Goal: Task Accomplishment & Management: Use online tool/utility

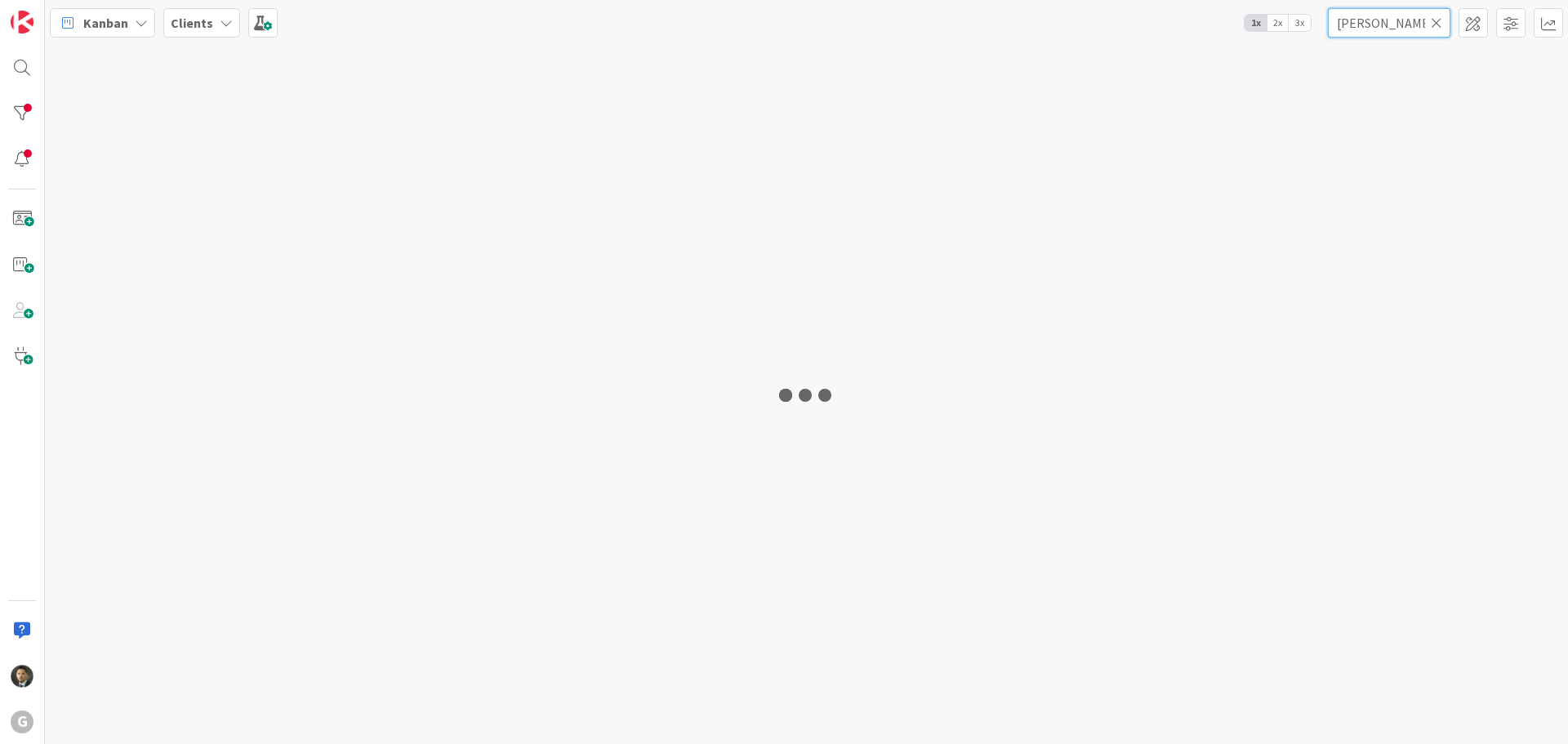
click at [1351, 19] on input "[PERSON_NAME]" at bounding box center [1389, 23] width 122 height 29
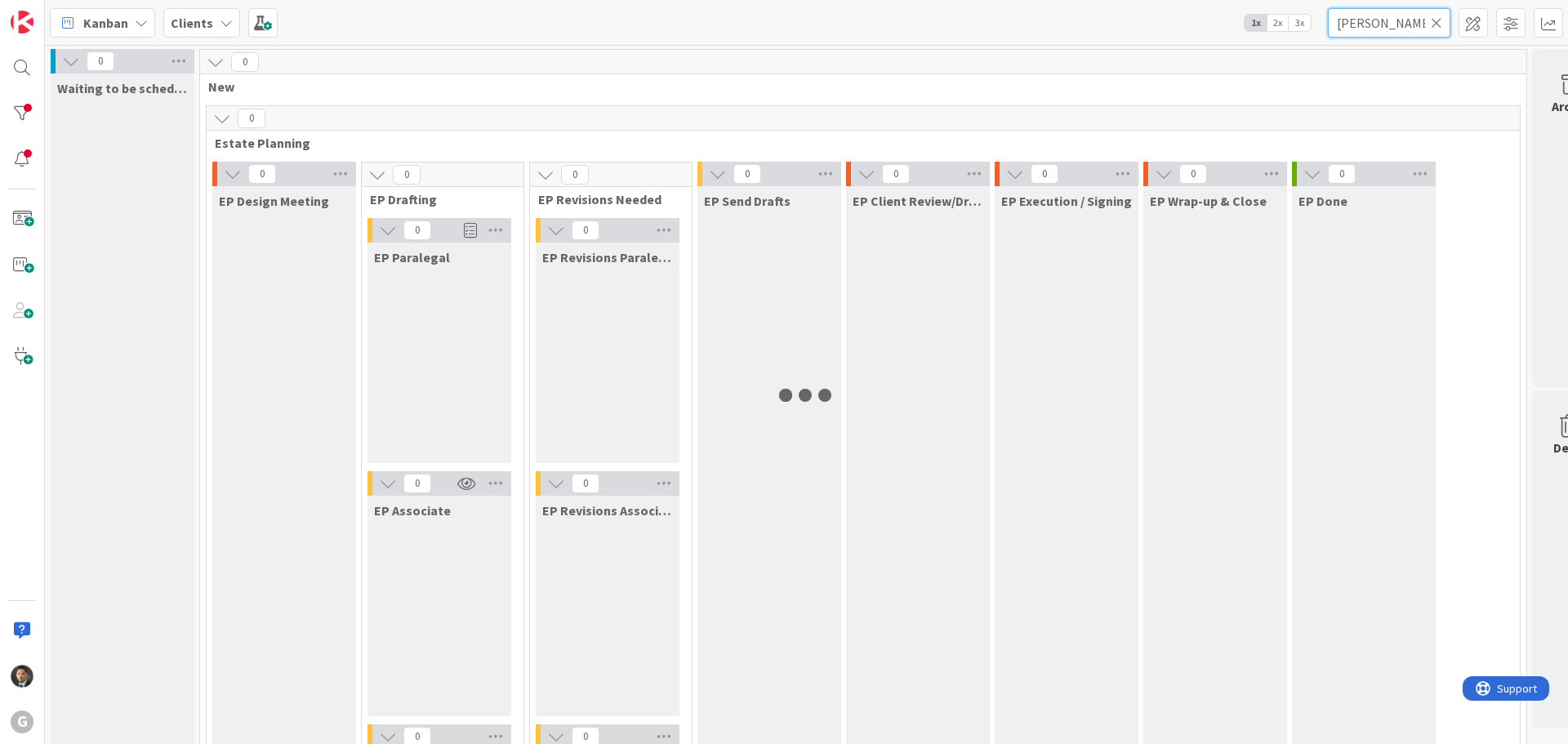
click at [1350, 21] on input "[PERSON_NAME]" at bounding box center [1389, 23] width 122 height 29
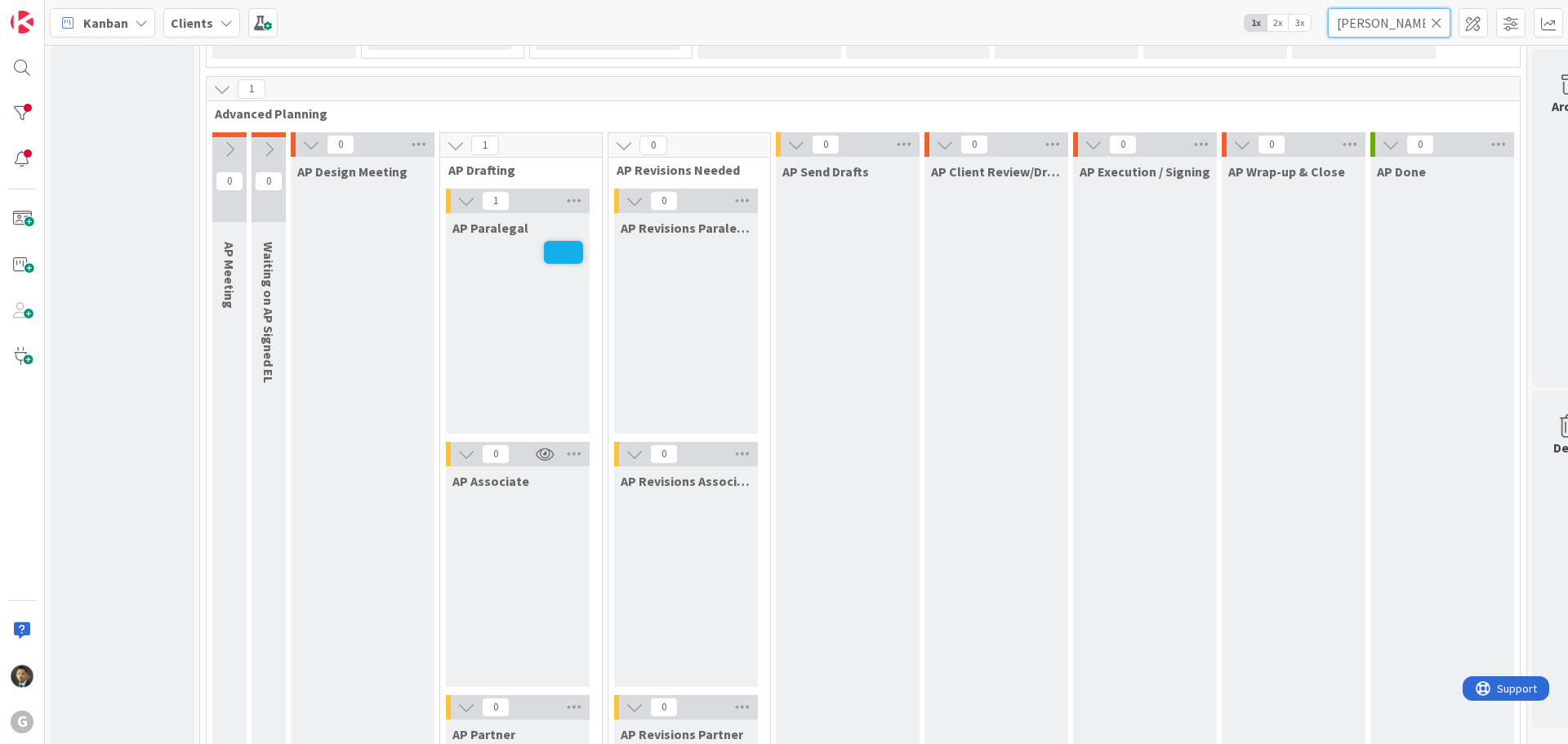
scroll to position [979, 0]
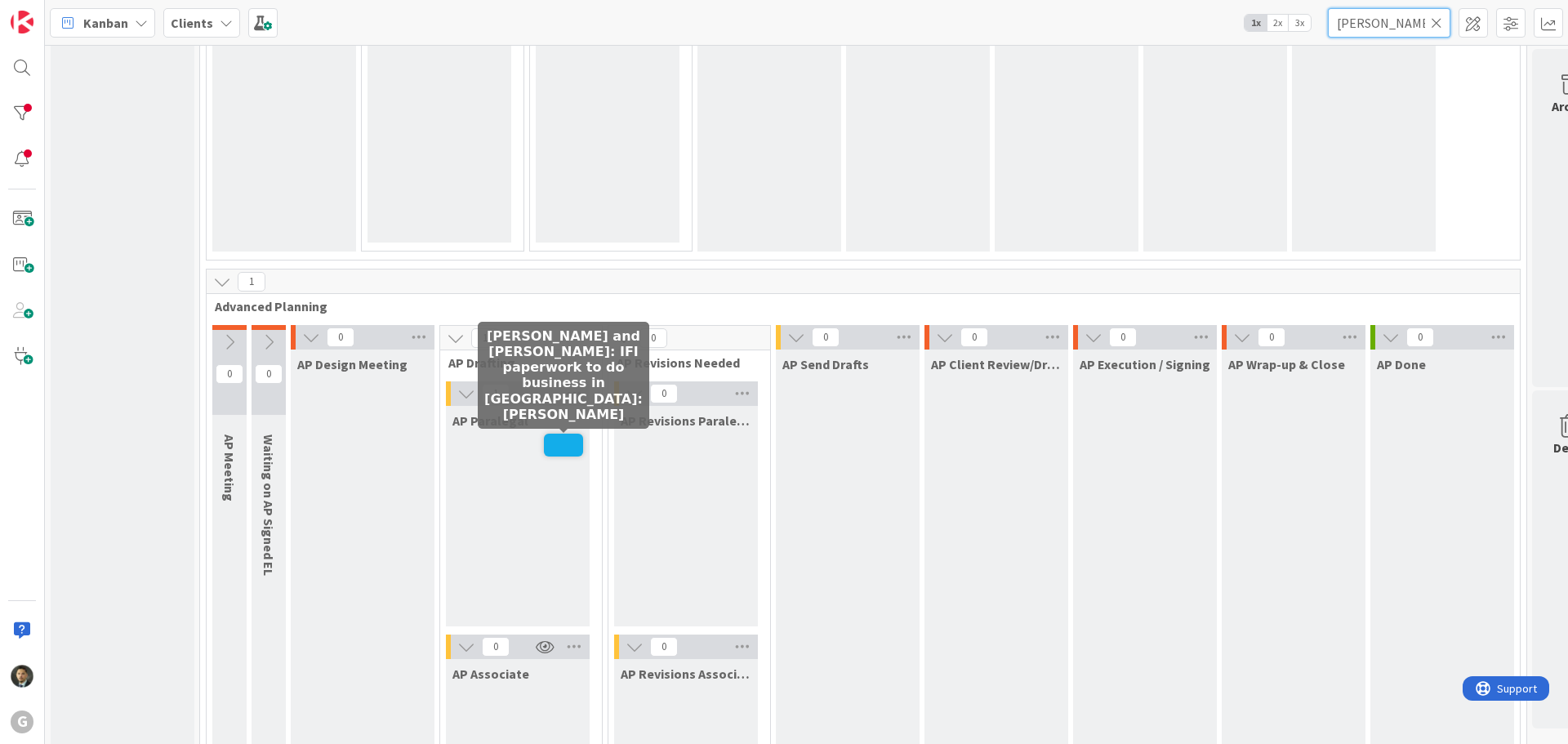
type input "[PERSON_NAME]"
click at [558, 441] on span at bounding box center [563, 444] width 39 height 23
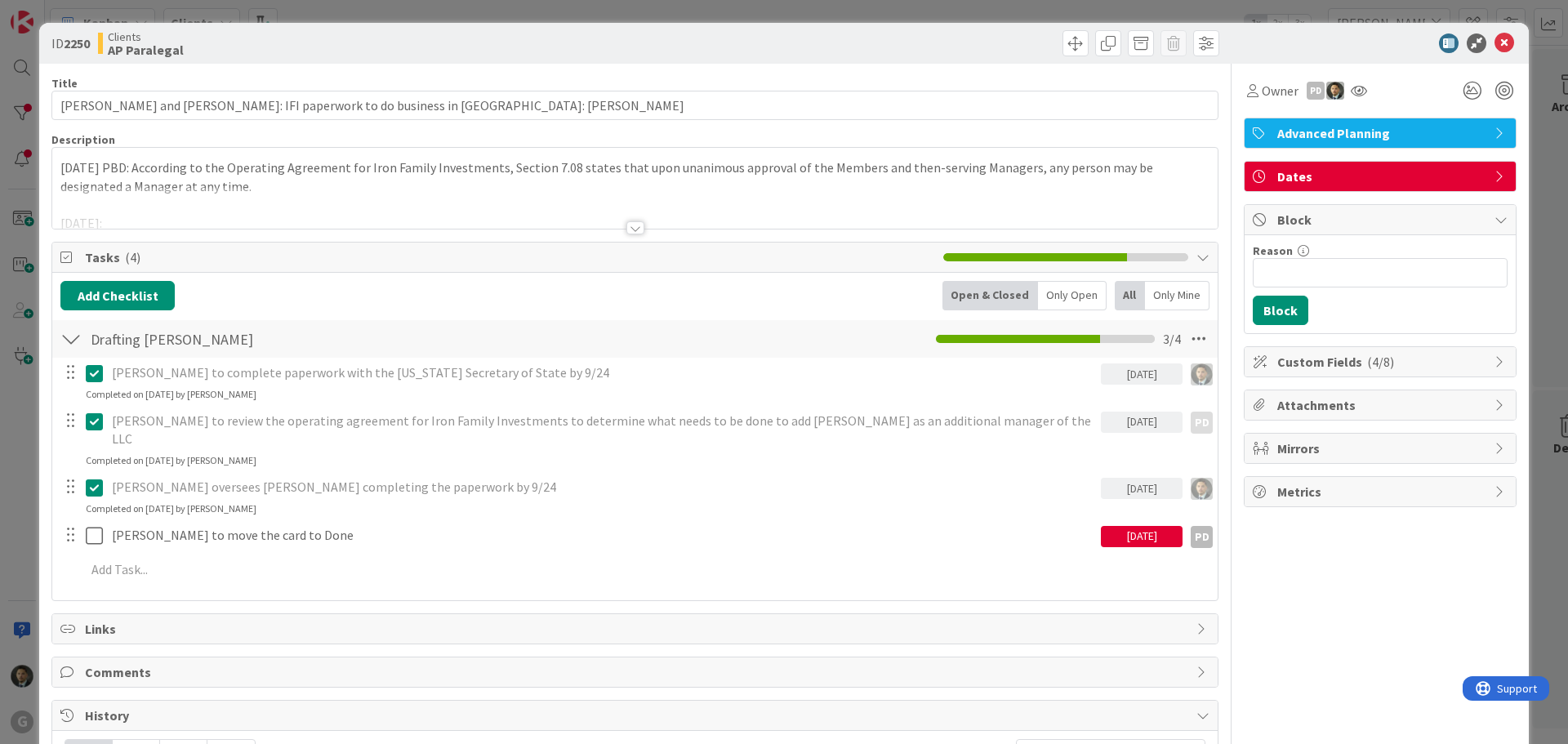
click at [56, 171] on div "[DATE] PBD: According to the Operating Agreement for Iron Family Investments, S…" at bounding box center [635, 188] width 1165 height 81
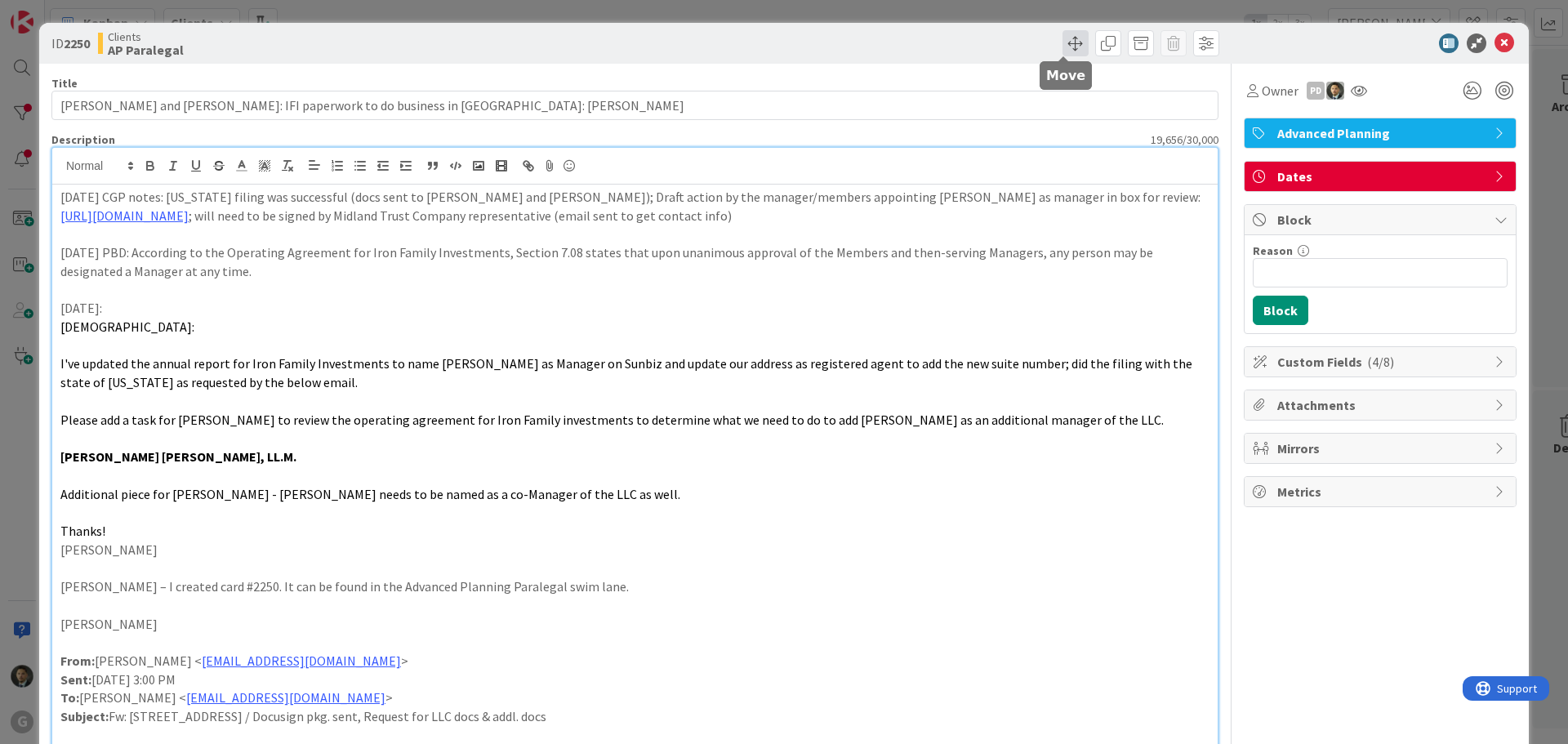
click at [1062, 49] on span at bounding box center [1075, 43] width 26 height 26
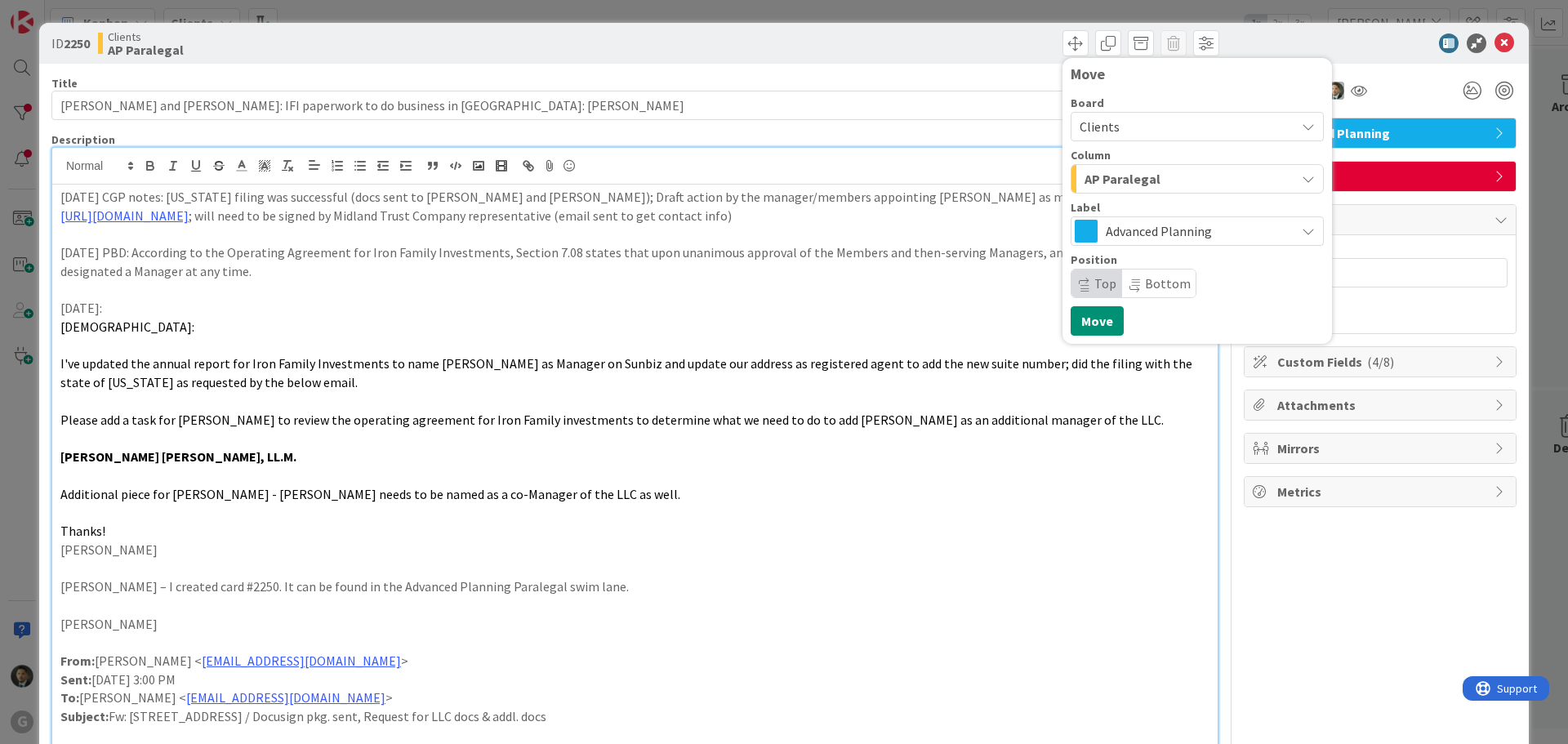
click at [1120, 178] on span "AP Paralegal" at bounding box center [1122, 178] width 76 height 21
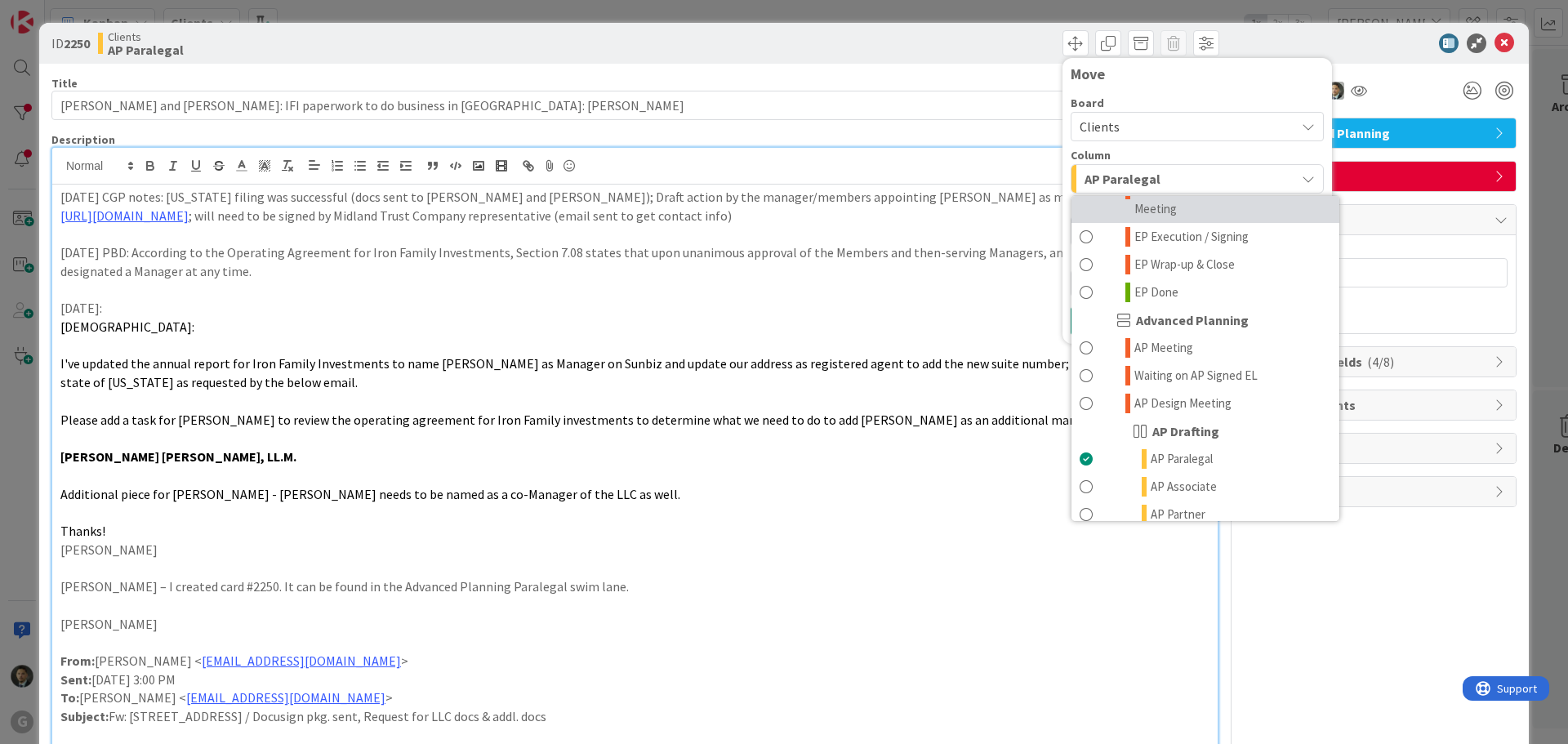
scroll to position [490, 0]
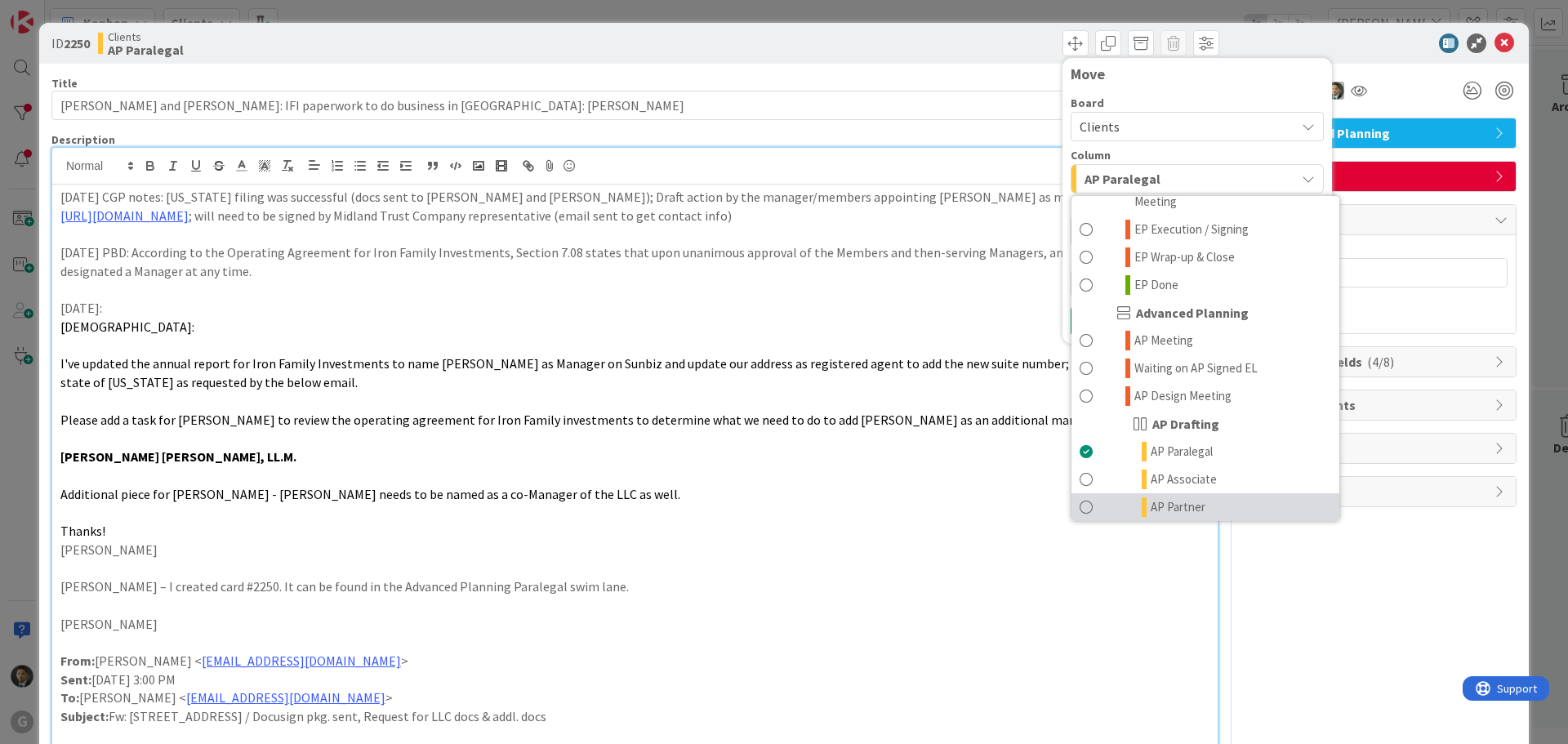
click at [1150, 497] on span "AP Partner" at bounding box center [1177, 506] width 54 height 19
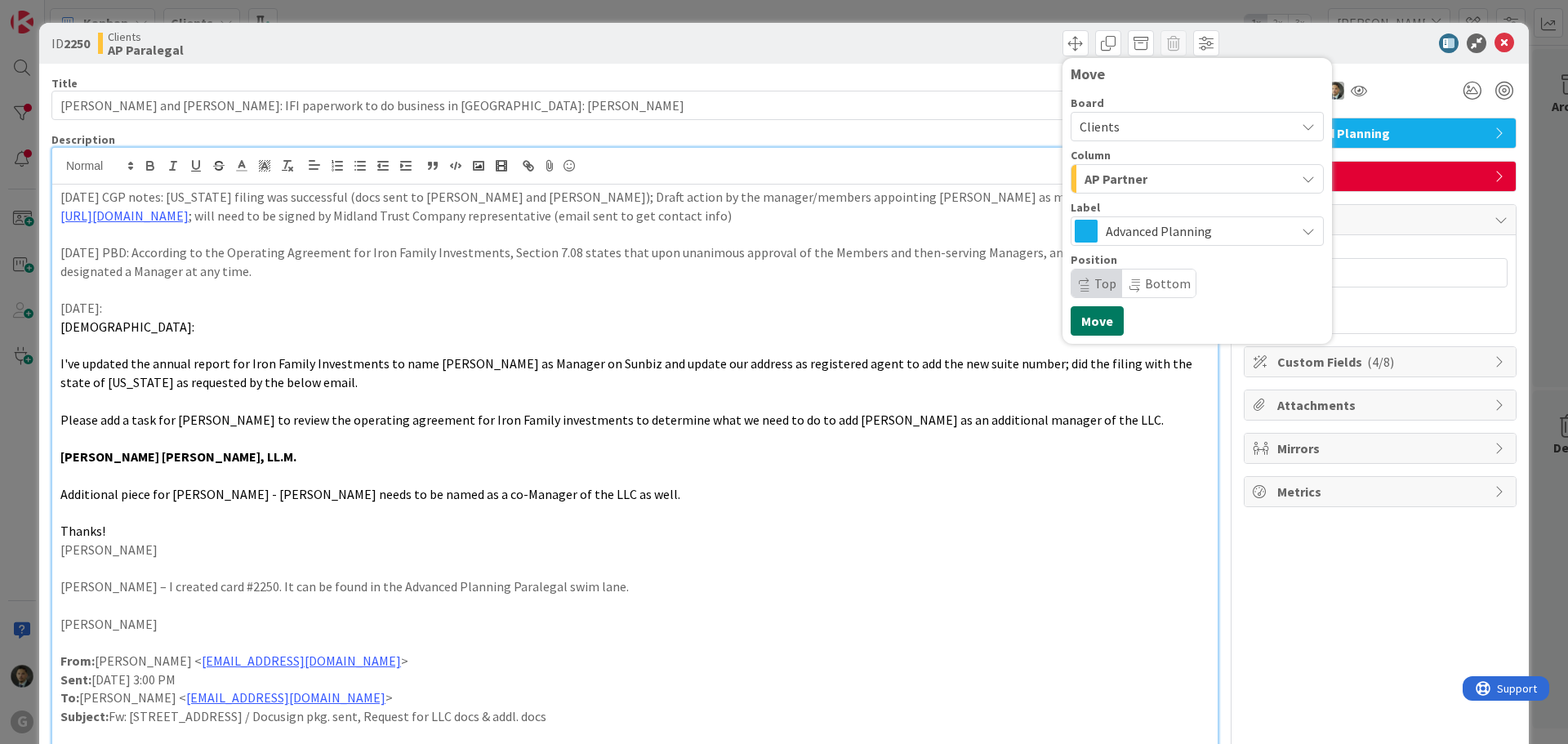
click at [1076, 321] on button "Move" at bounding box center [1097, 321] width 53 height 29
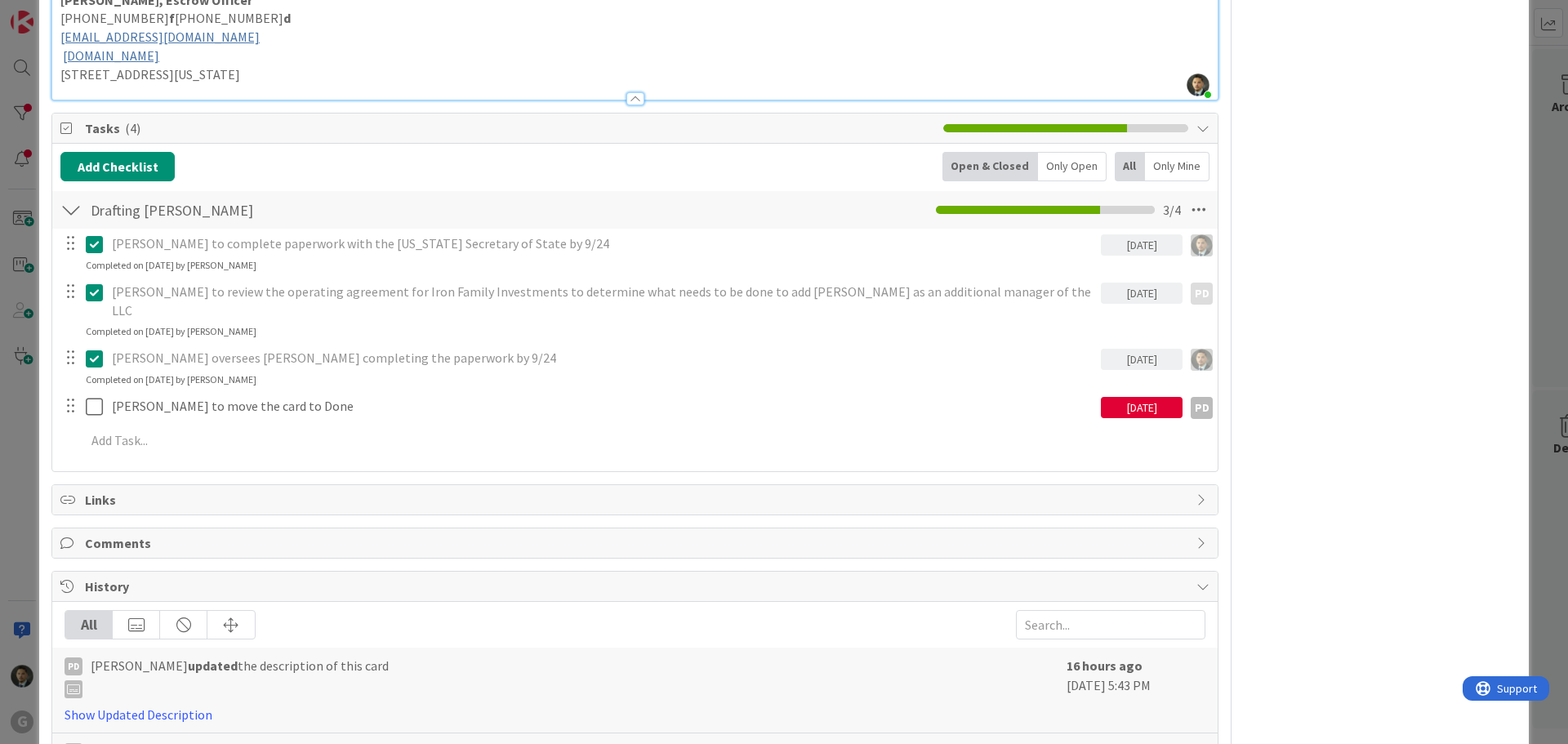
scroll to position [2531, 0]
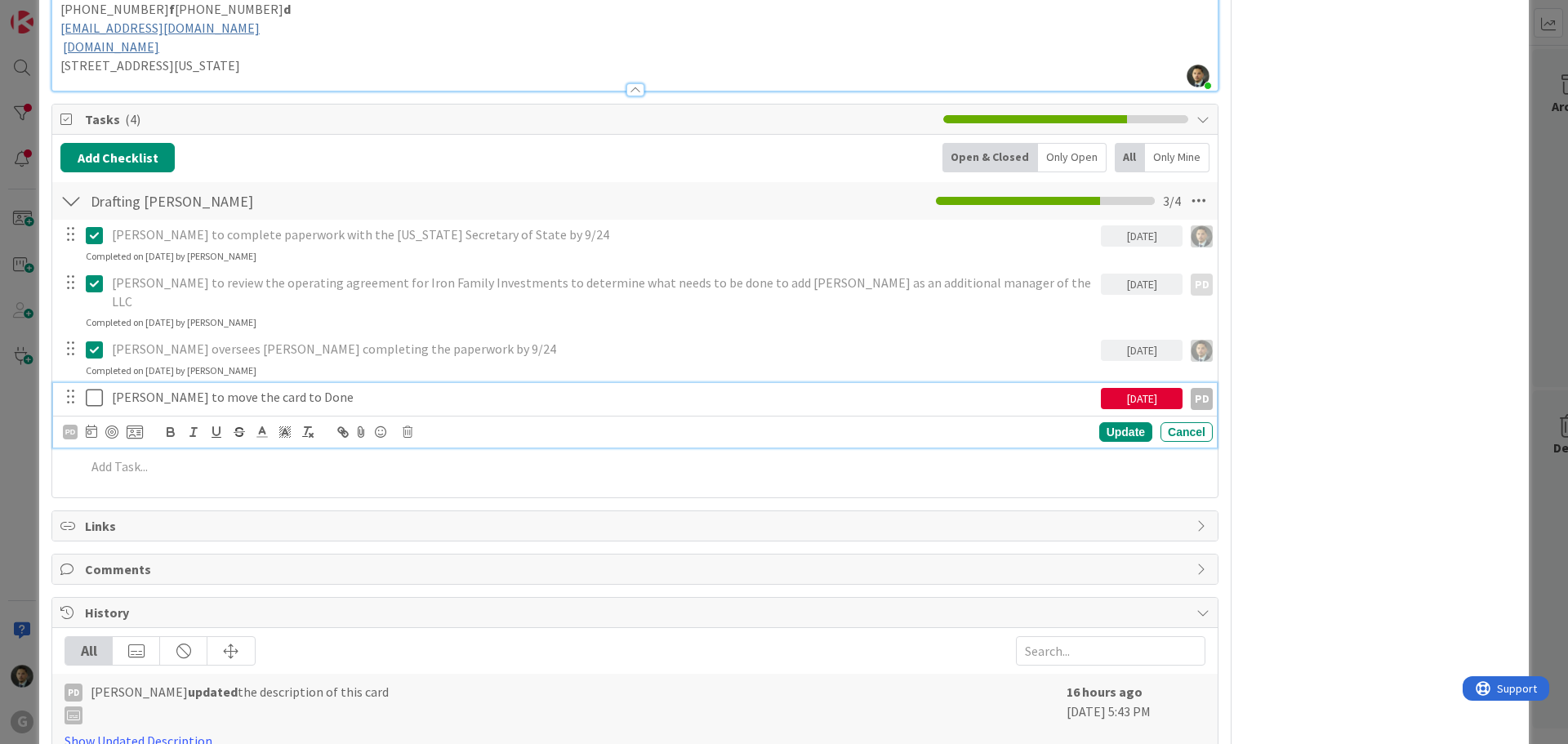
click at [197, 387] on p "[PERSON_NAME] to move the card to Done" at bounding box center [603, 397] width 982 height 18
drag, startPoint x: 277, startPoint y: 357, endPoint x: 106, endPoint y: 364, distance: 171.1
click at [106, 382] on div "[PERSON_NAME] to move the card to Done" at bounding box center [603, 397] width 995 height 28
click at [73, 424] on div "PD" at bounding box center [70, 432] width 15 height 15
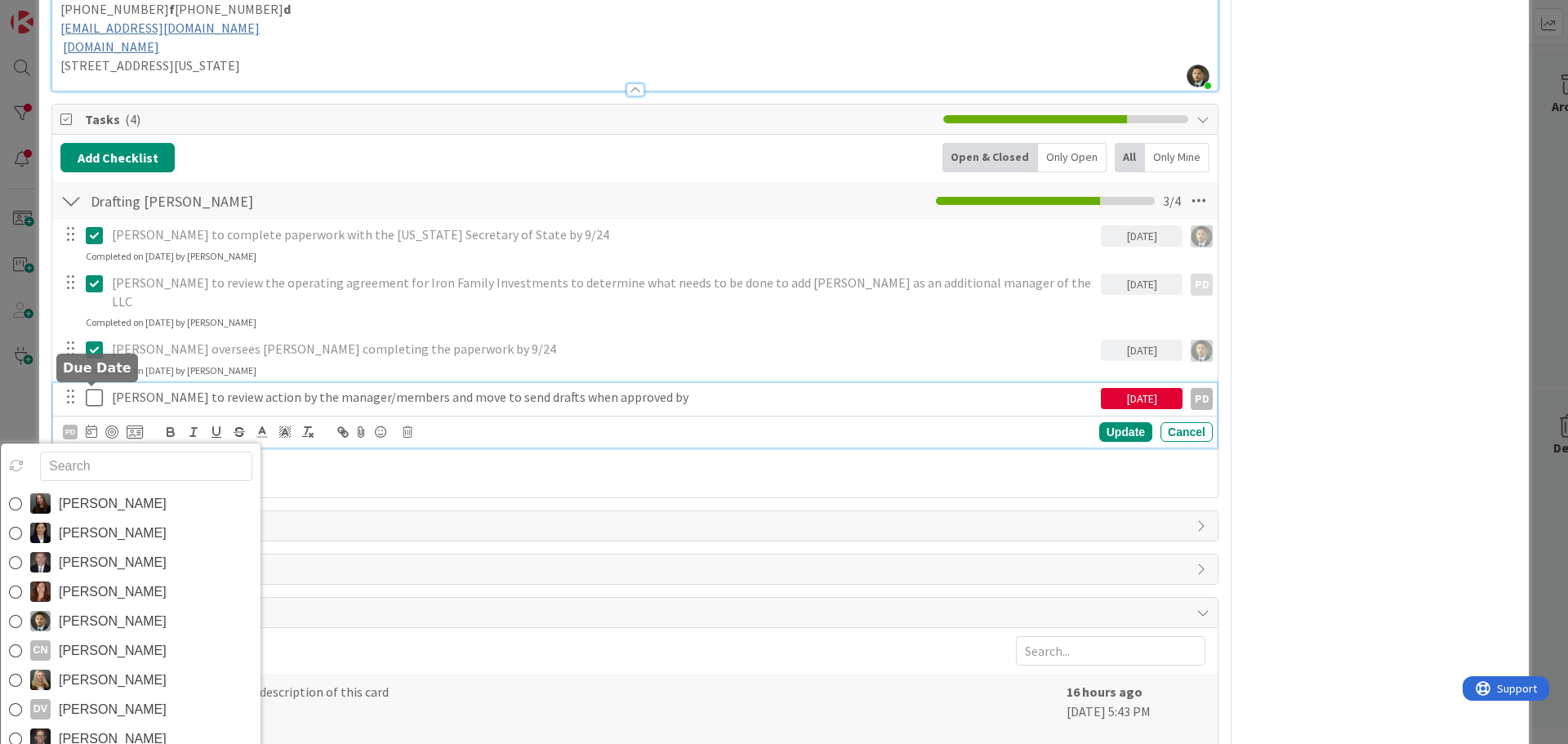
click at [90, 424] on icon at bounding box center [91, 431] width 12 height 13
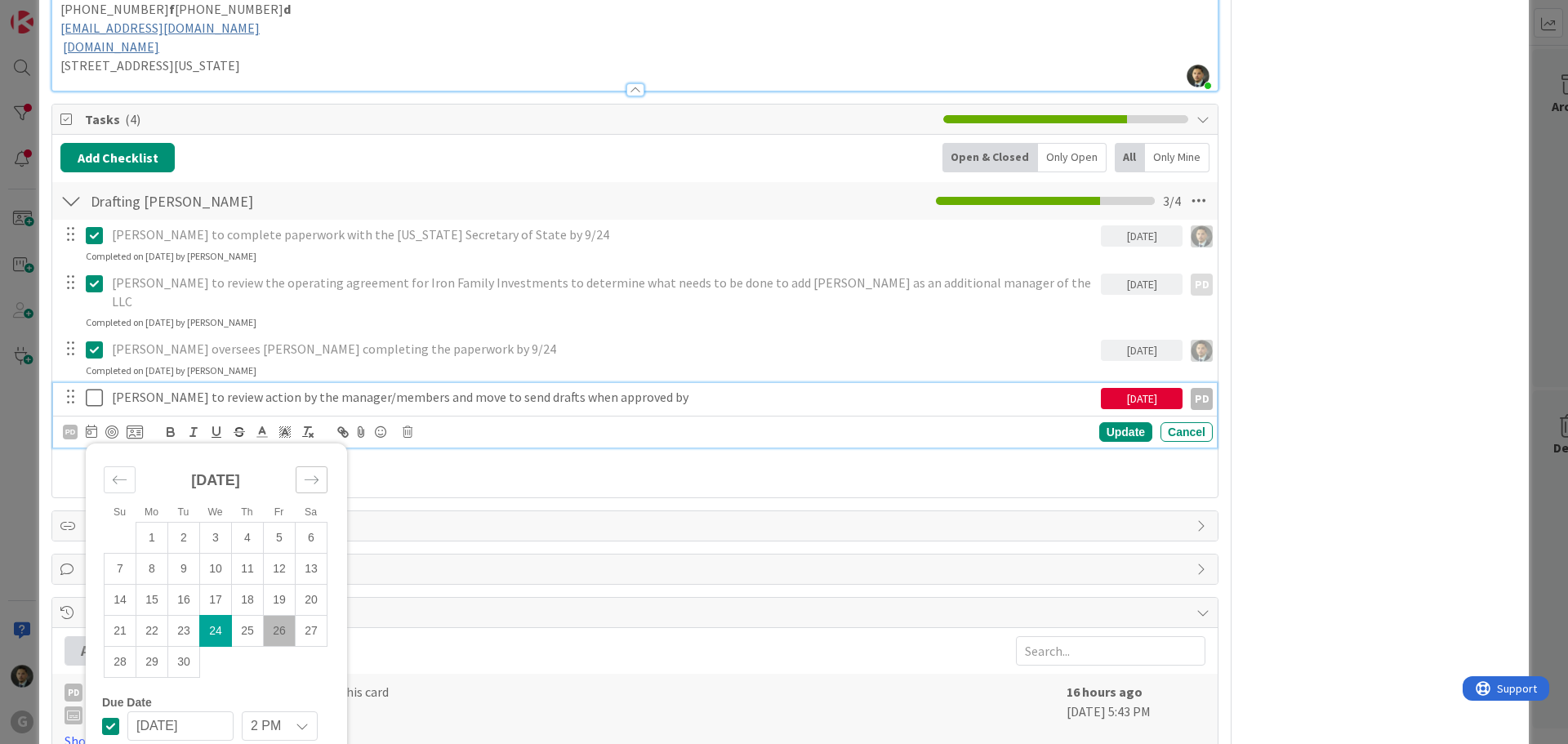
click at [310, 472] on icon "Move forward to switch to the next month." at bounding box center [311, 480] width 16 height 16
click at [247, 521] on td "2" at bounding box center [248, 536] width 32 height 31
type input "[DATE]"
click at [71, 424] on div "PD" at bounding box center [70, 432] width 15 height 15
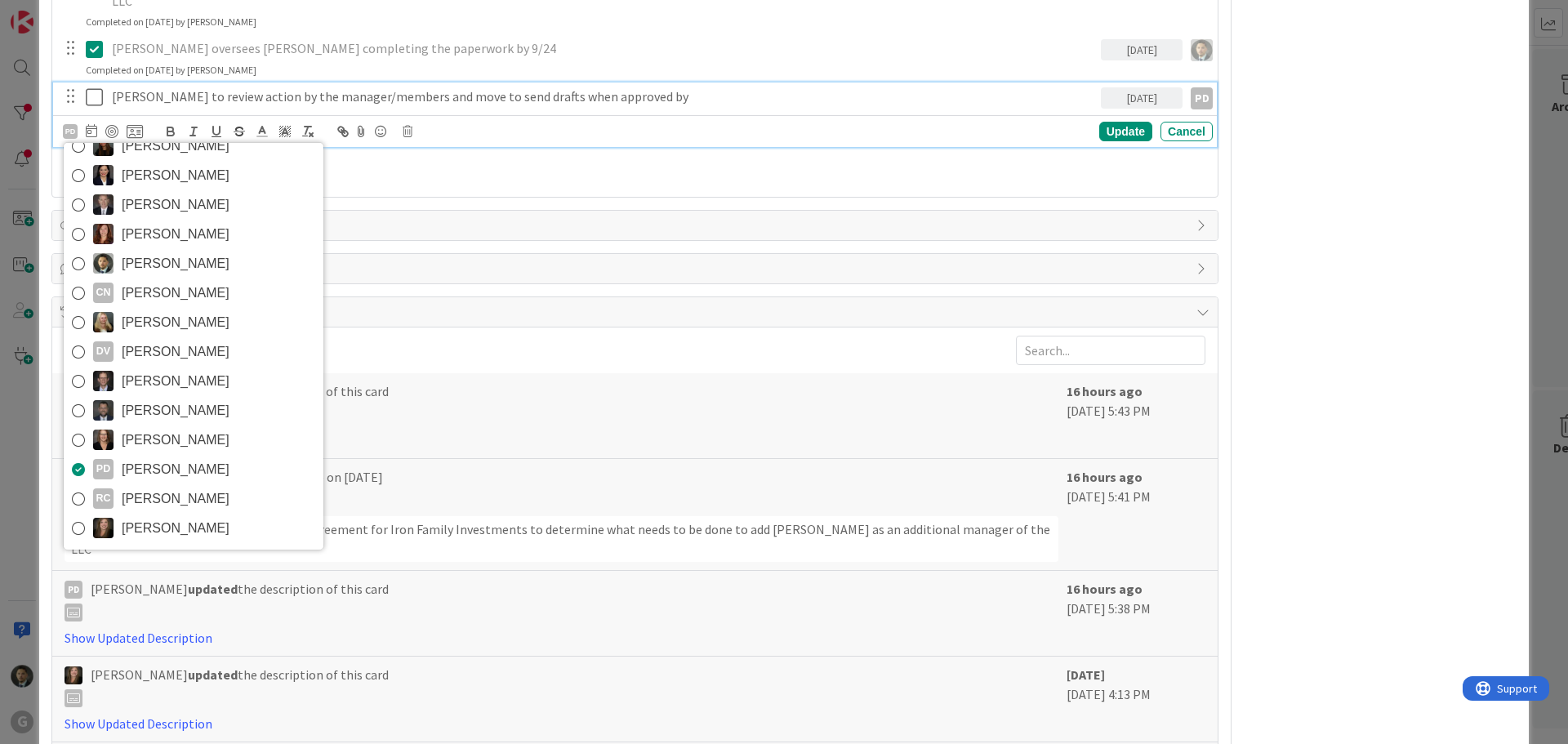
scroll to position [2857, 0]
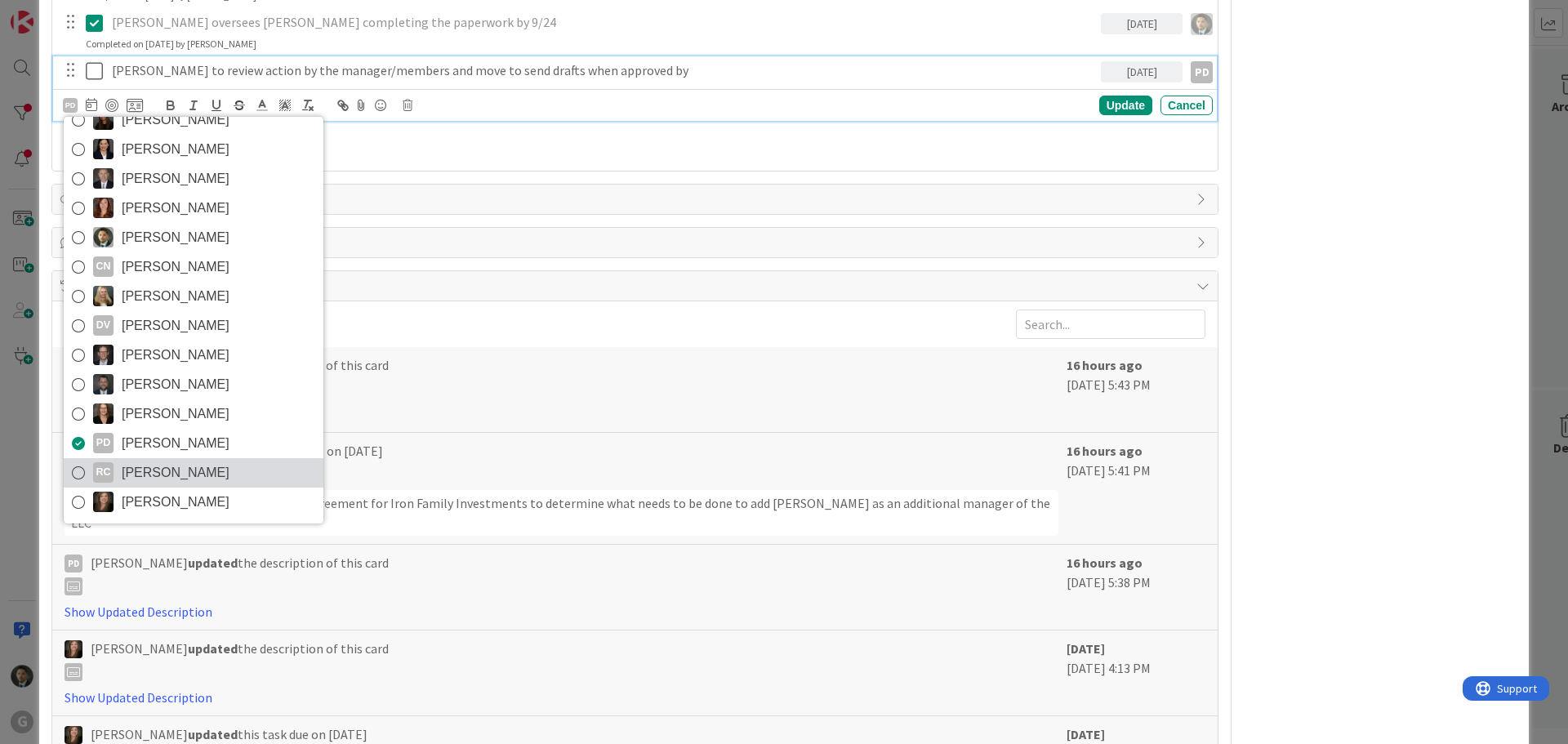
click at [164, 460] on span "[PERSON_NAME]" at bounding box center [175, 472] width 108 height 24
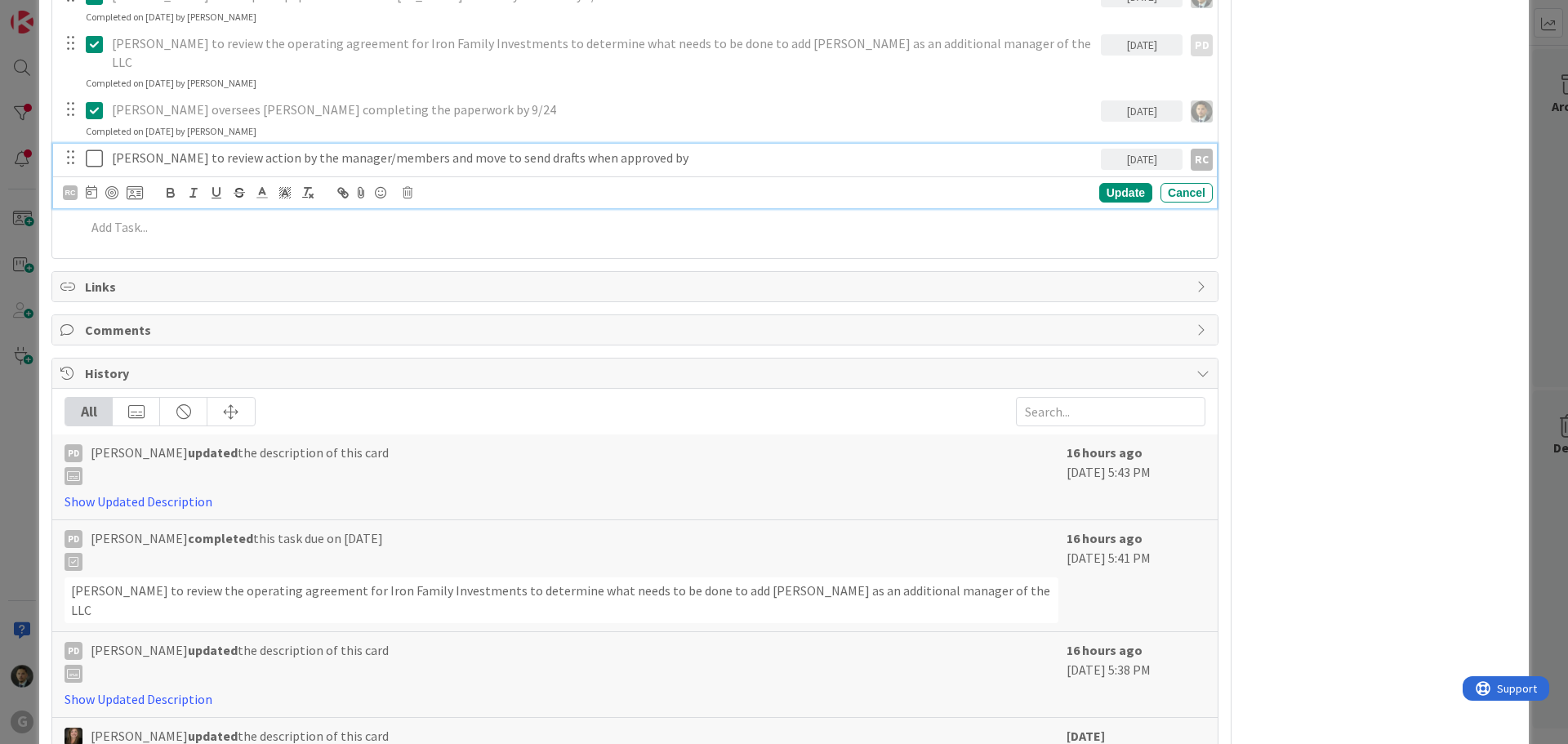
scroll to position [2612, 0]
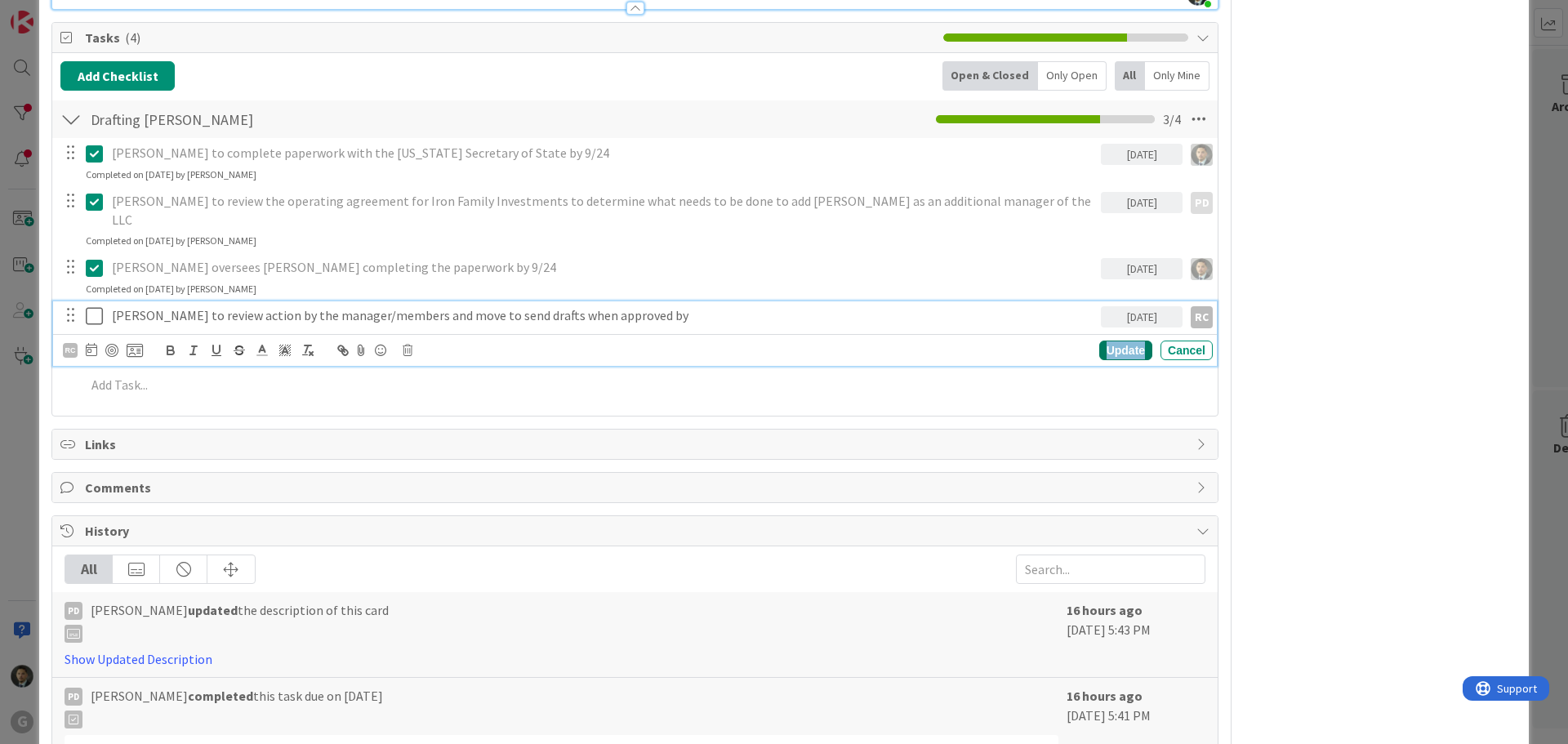
click at [1103, 341] on div "Update" at bounding box center [1125, 350] width 53 height 19
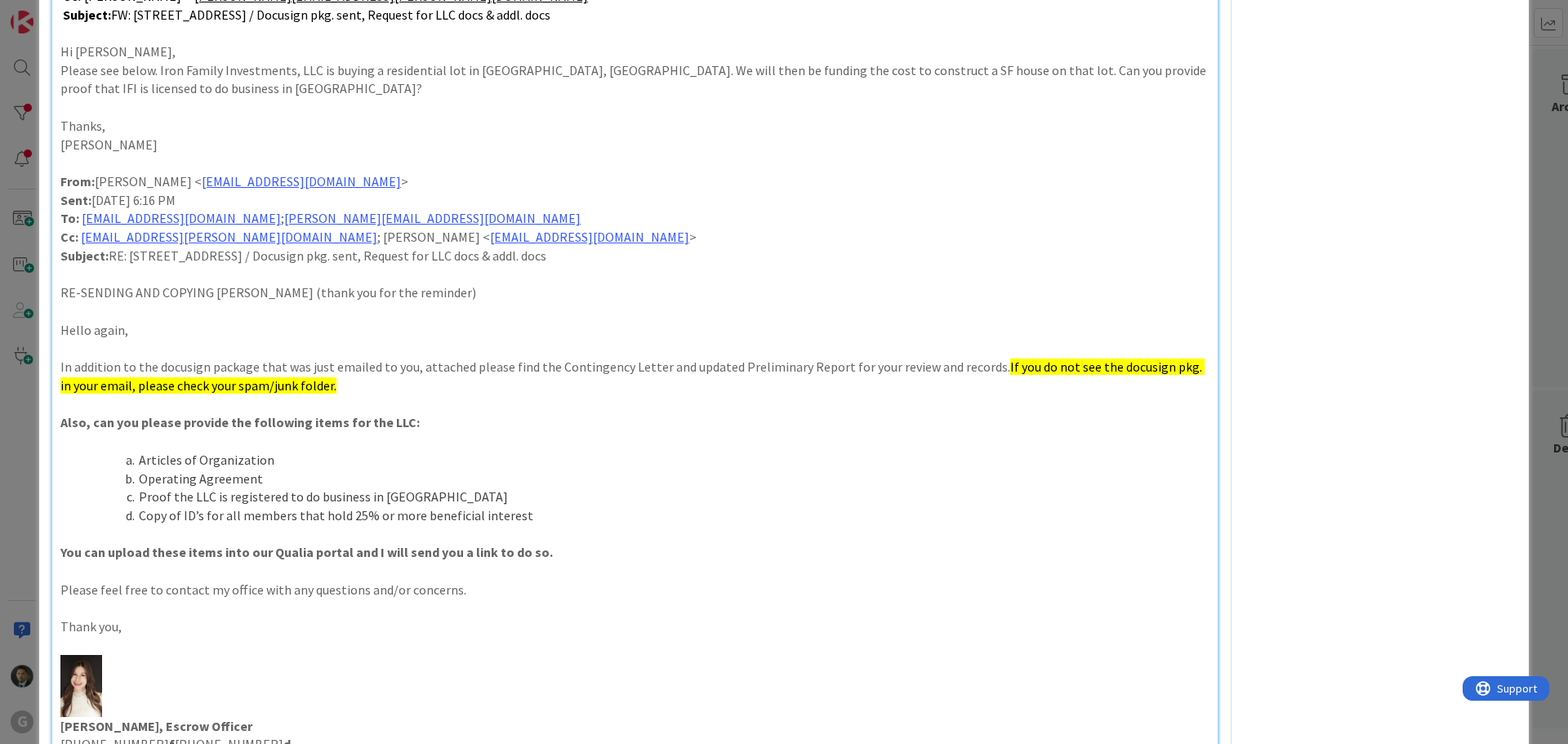
scroll to position [1470, 0]
